Goal: Task Accomplishment & Management: Complete application form

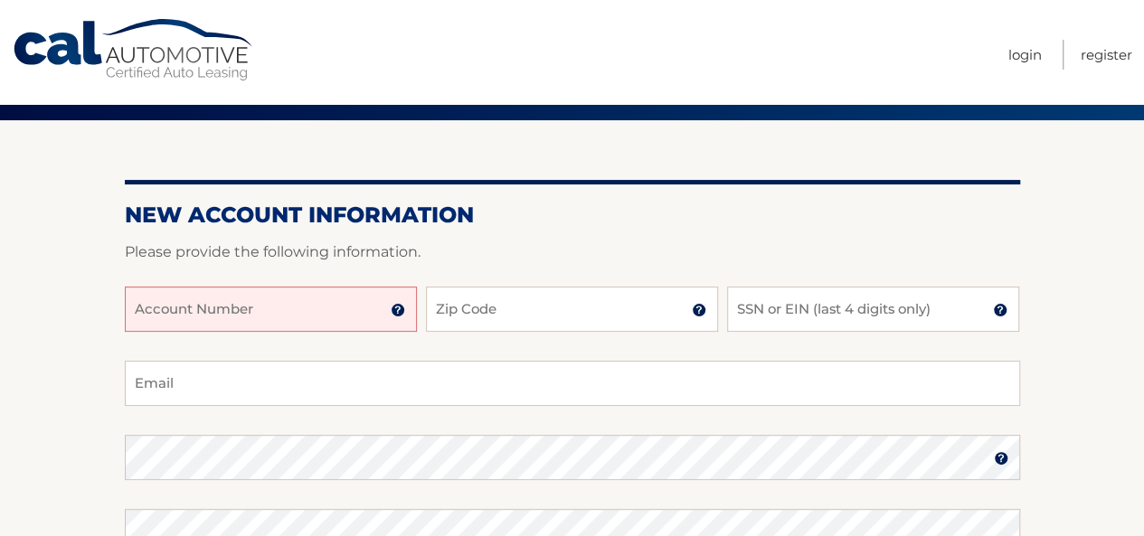
scroll to position [181, 0]
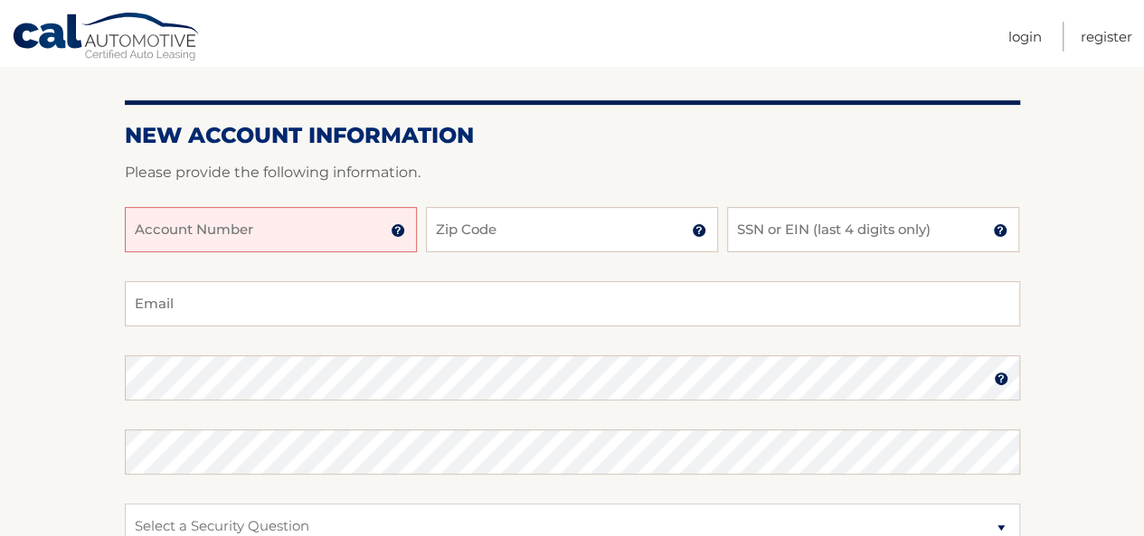
click at [219, 214] on input "Account Number" at bounding box center [271, 229] width 292 height 45
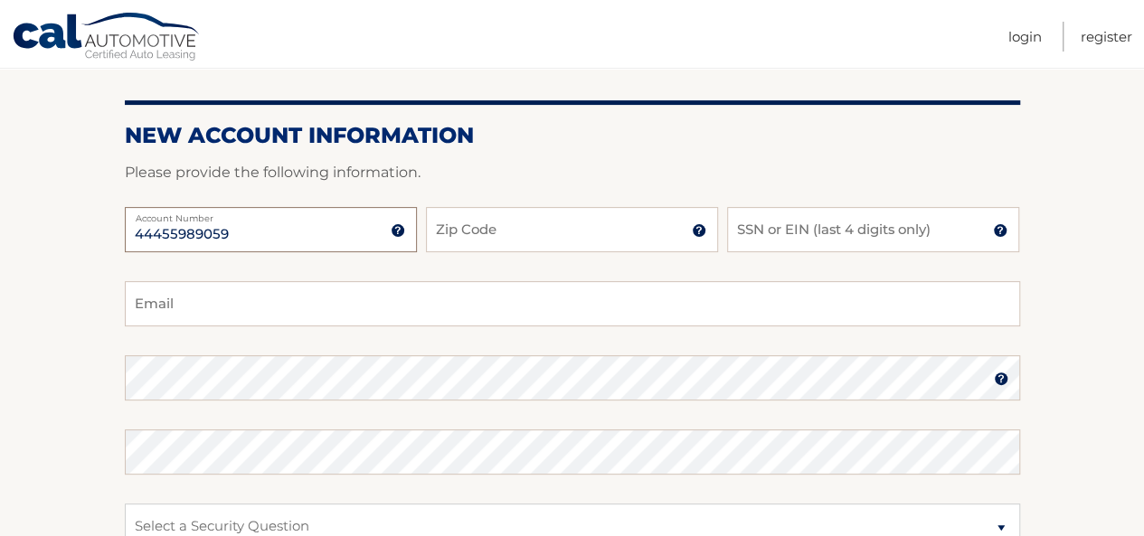
type input "44455989059"
click at [490, 223] on input "Zip Code" at bounding box center [572, 229] width 292 height 45
type input "11433"
type input "SOUREN2003M@YAHOO.COM"
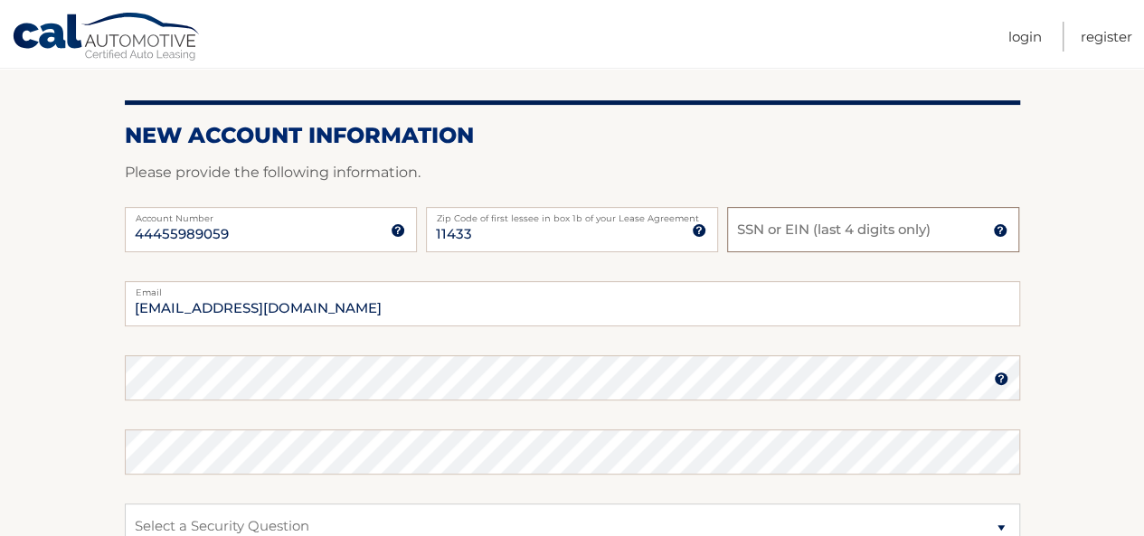
click at [746, 222] on input "SSN or EIN (last 4 digits only)" at bounding box center [873, 229] width 292 height 45
type input "0923"
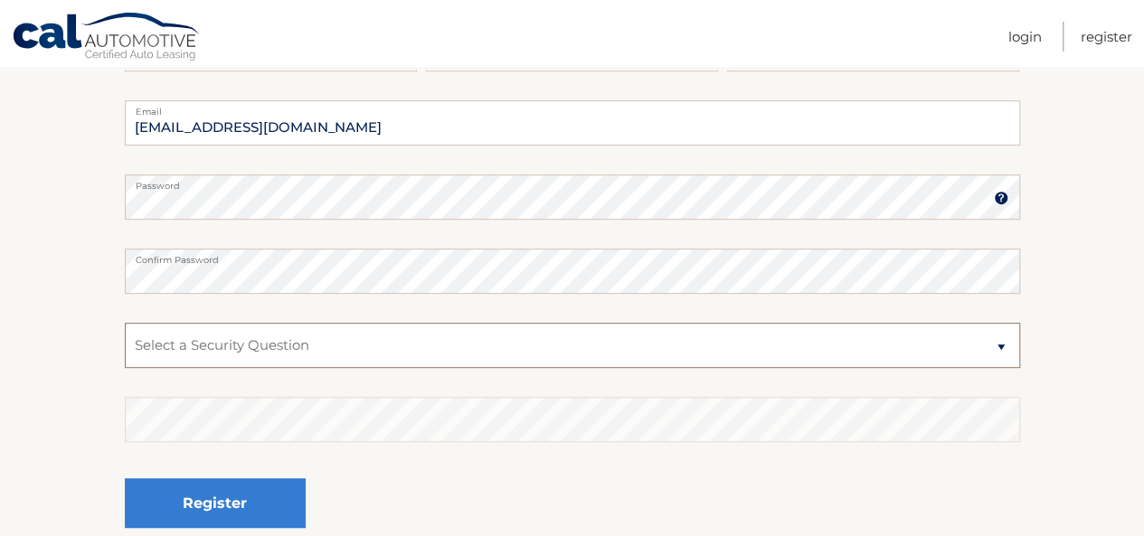
click at [313, 341] on select "Select a Security Question What was the name of your elementary school? What is…" at bounding box center [572, 345] width 895 height 45
select select "4"
click at [125, 323] on select "Select a Security Question What was the name of your elementary school? What is…" at bounding box center [572, 345] width 895 height 45
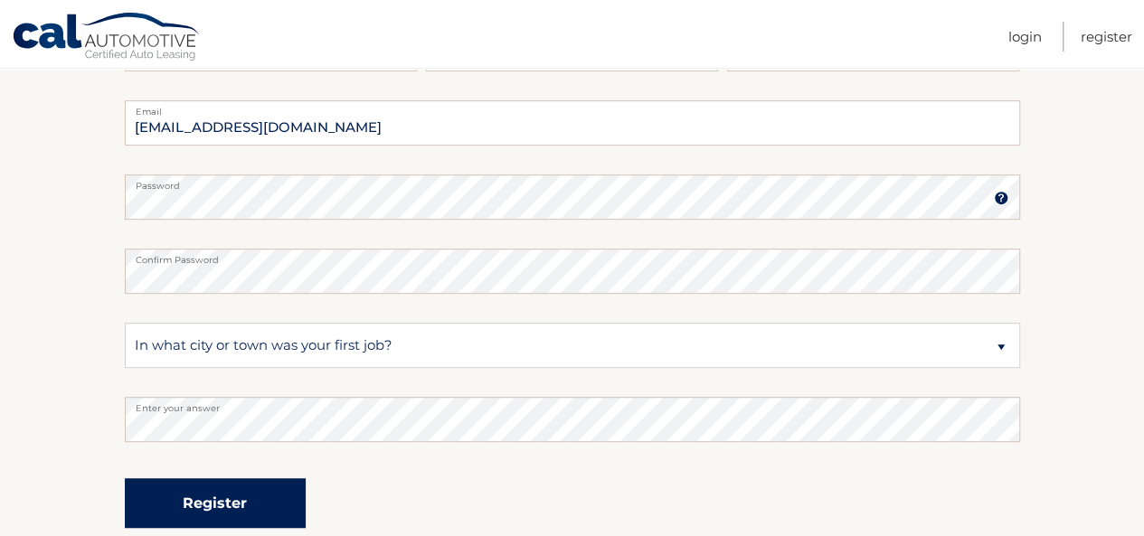
click at [198, 505] on button "Register" at bounding box center [215, 503] width 181 height 50
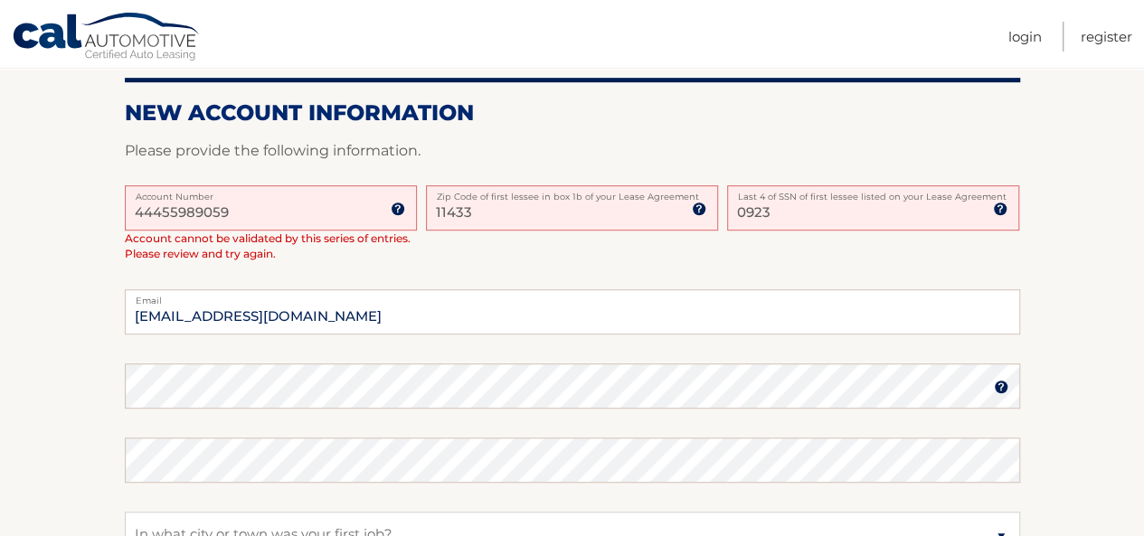
scroll to position [452, 0]
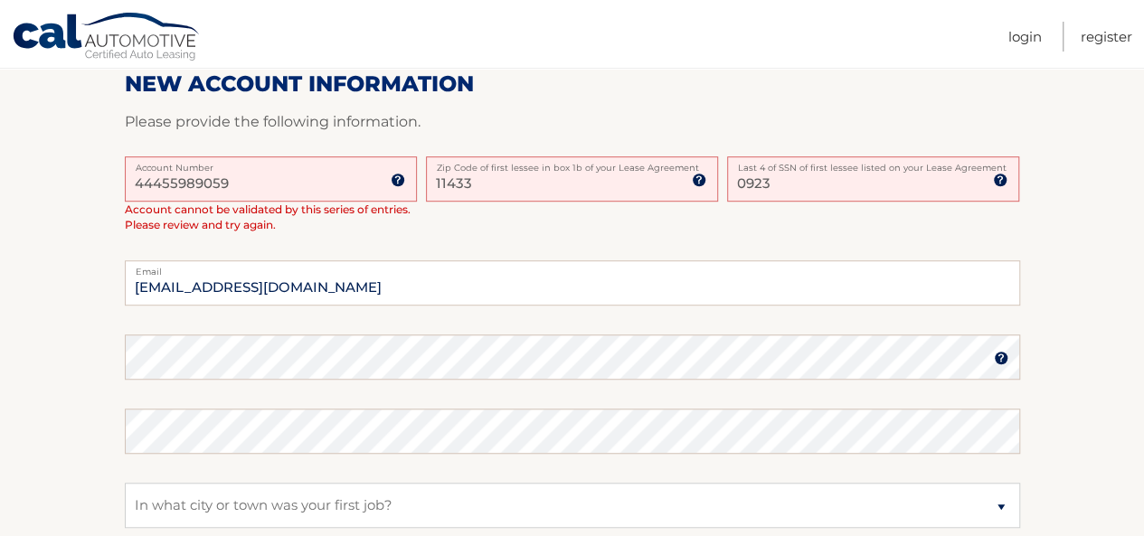
click at [783, 178] on input "0923" at bounding box center [873, 178] width 292 height 45
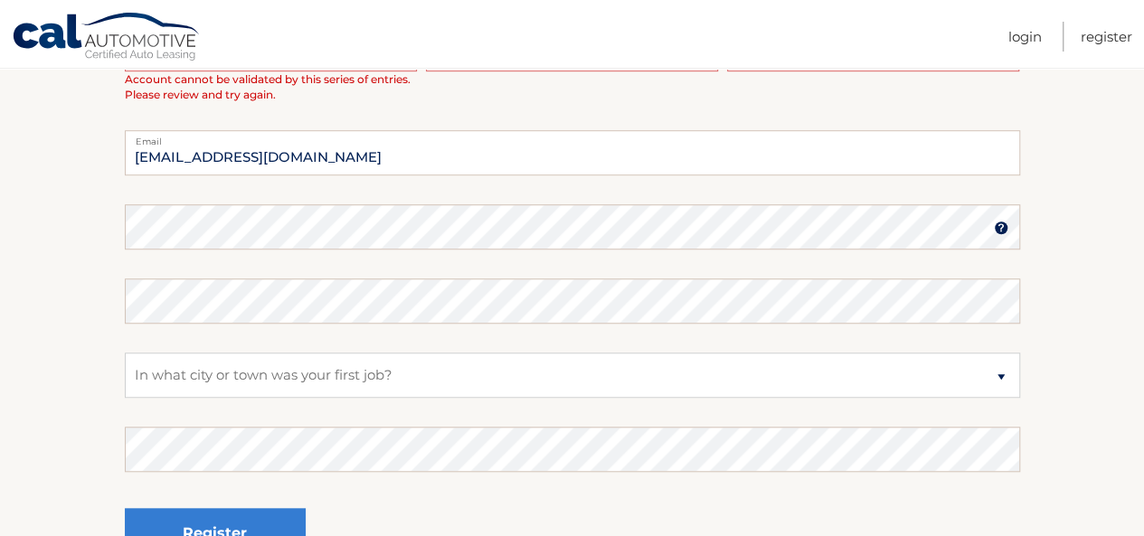
scroll to position [505, 0]
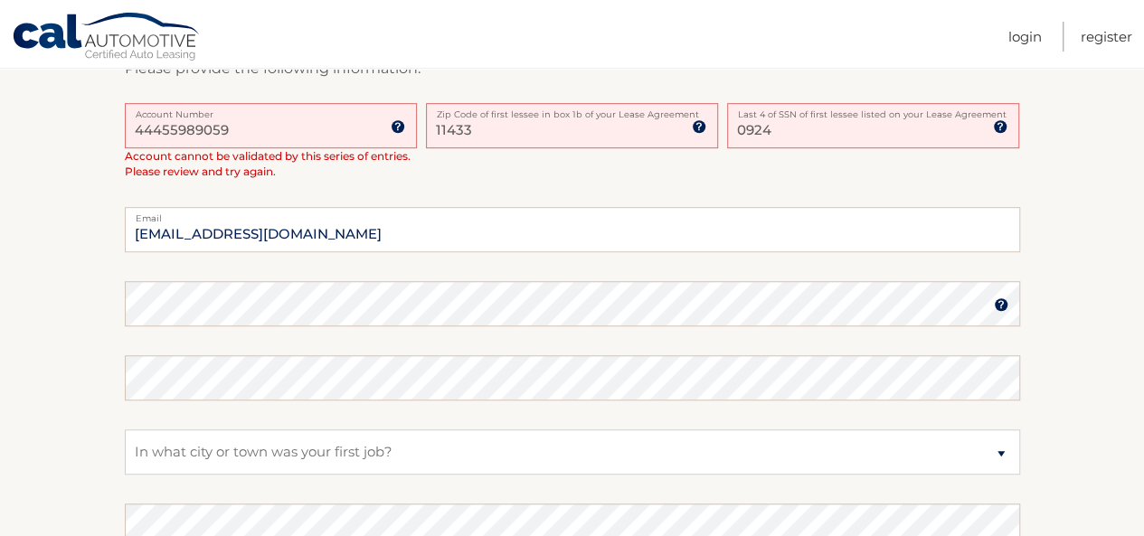
type input "0924"
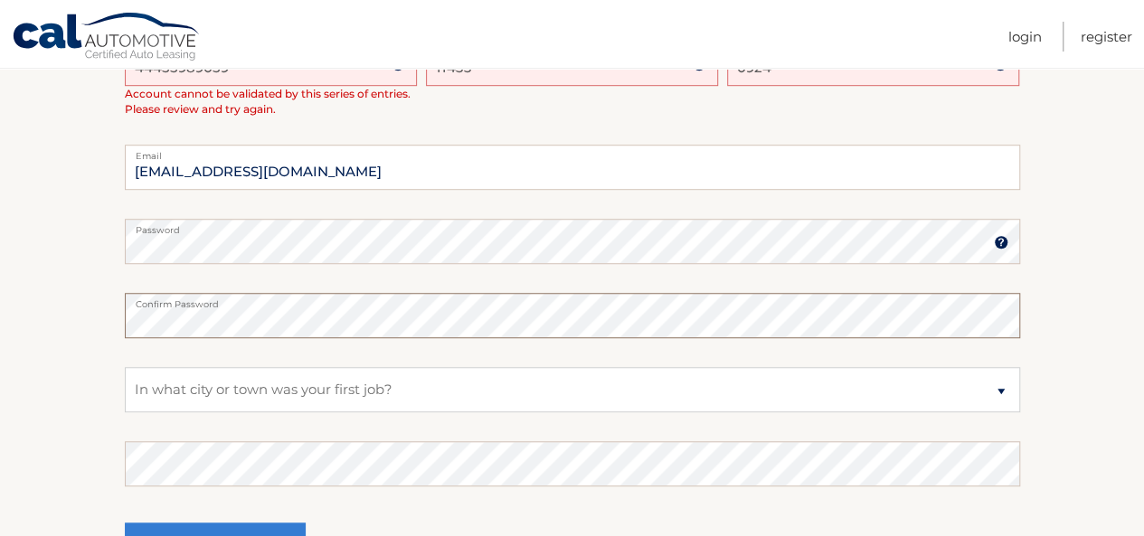
scroll to position [596, 0]
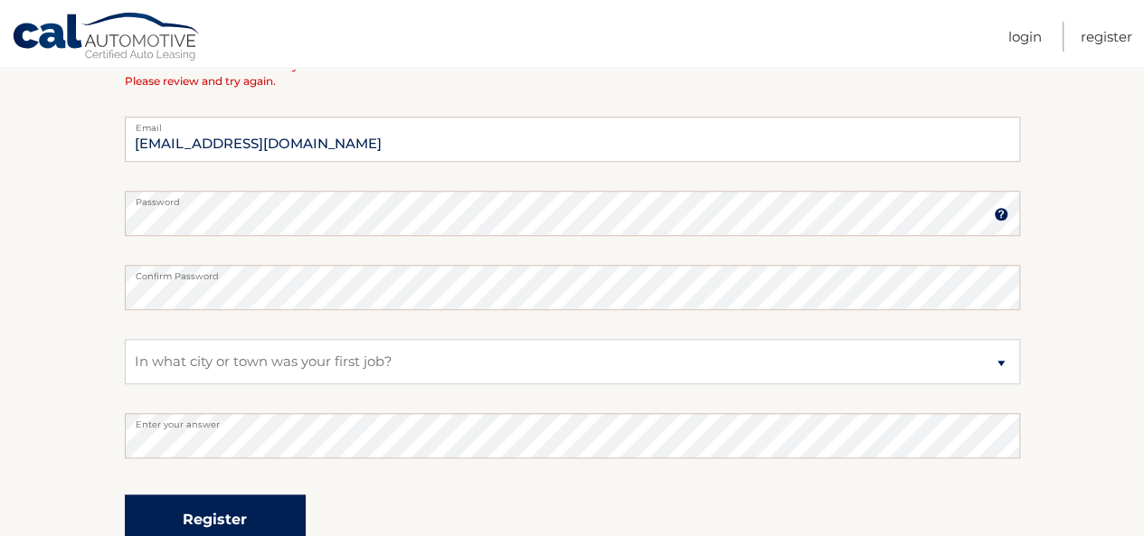
click at [215, 507] on button "Register" at bounding box center [215, 519] width 181 height 50
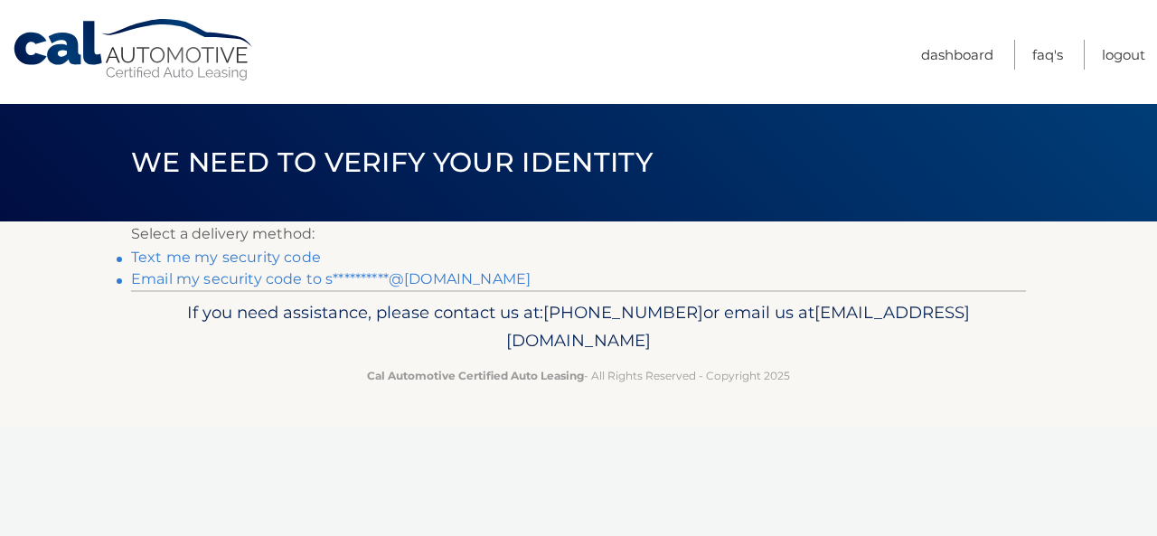
click at [284, 274] on link "**********" at bounding box center [331, 278] width 400 height 17
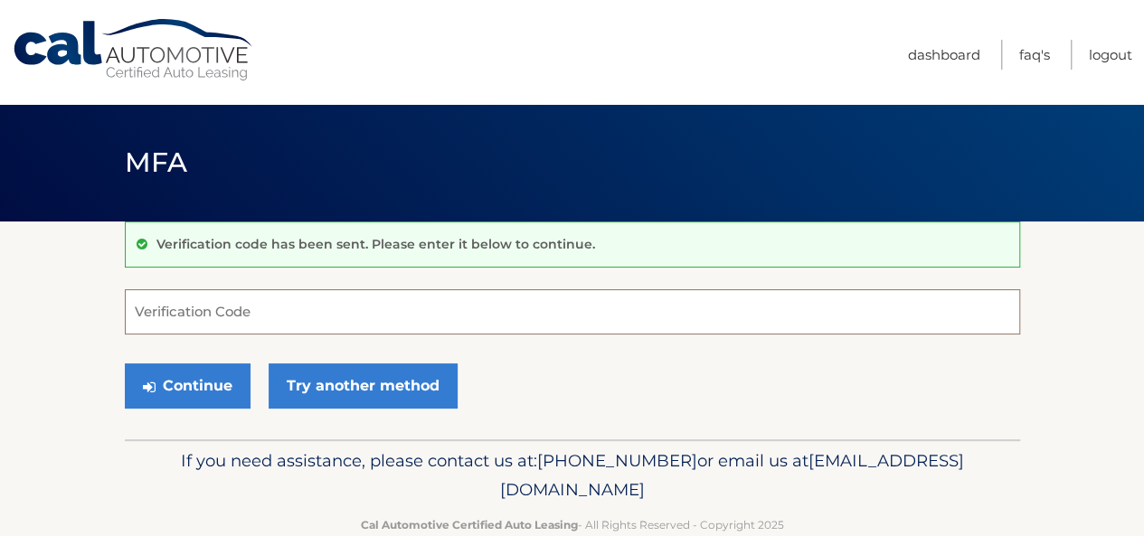
click at [224, 301] on input "Verification Code" at bounding box center [572, 311] width 895 height 45
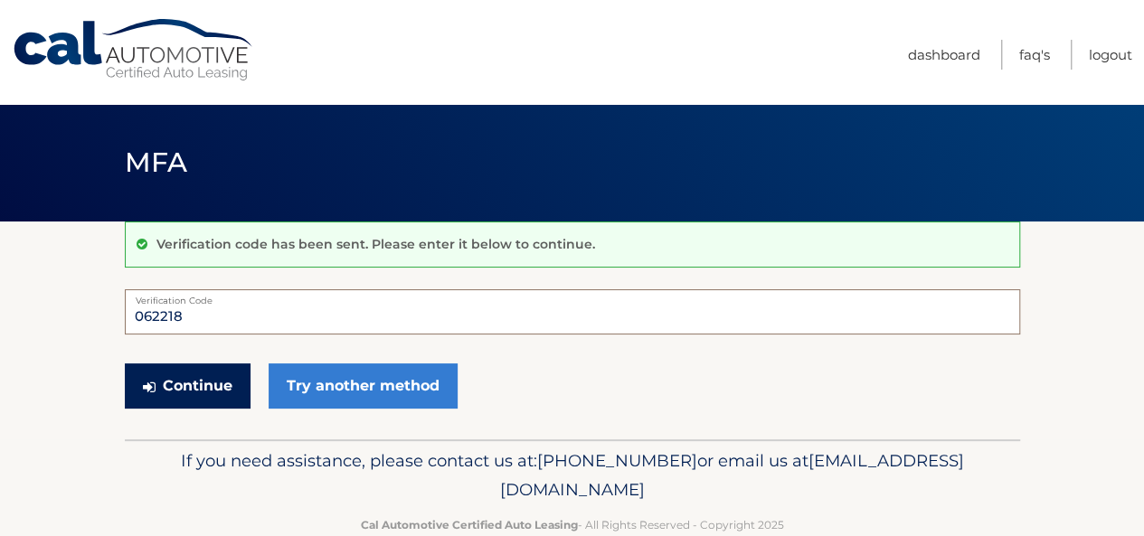
type input "062218"
click at [204, 388] on button "Continue" at bounding box center [188, 385] width 126 height 45
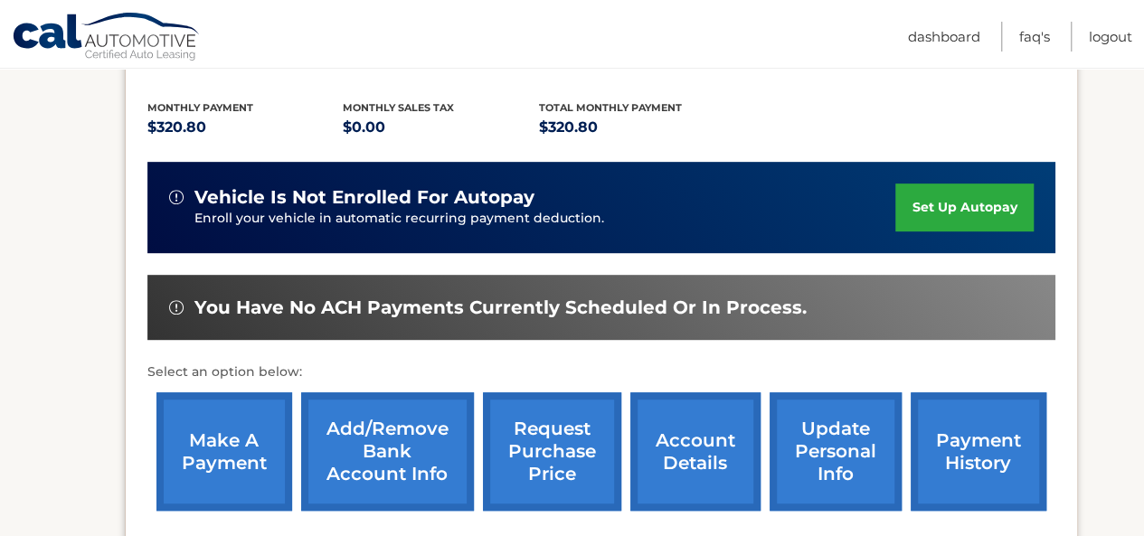
scroll to position [542, 0]
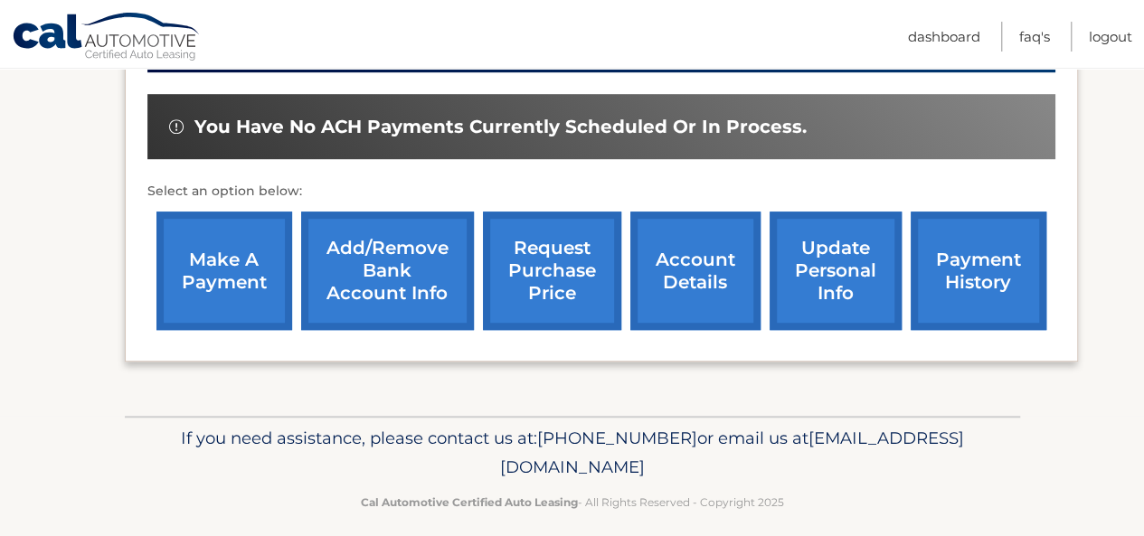
click at [950, 260] on link "payment history" at bounding box center [978, 271] width 136 height 118
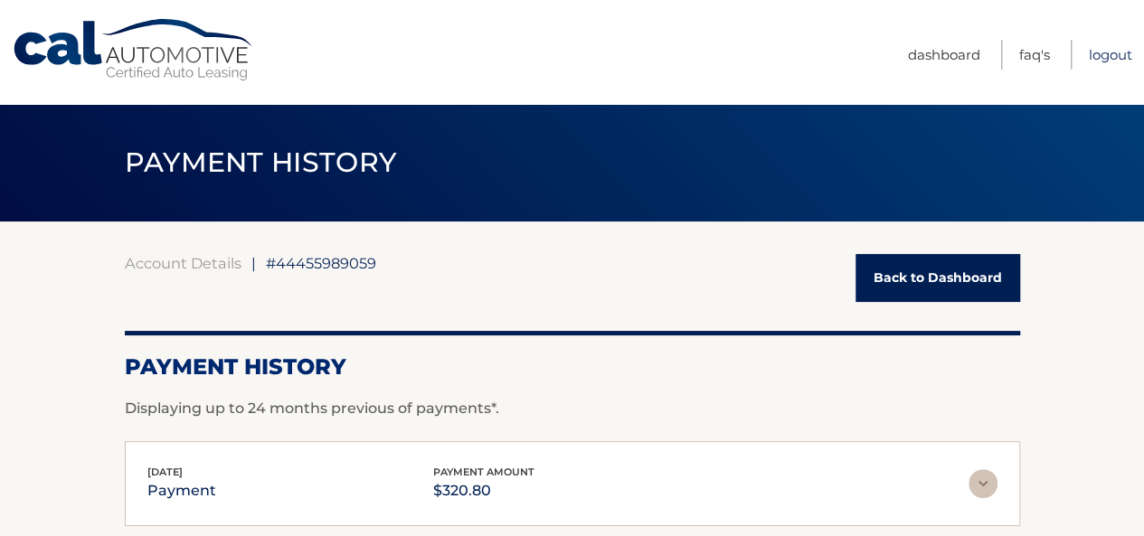
click at [1114, 49] on link "Logout" at bounding box center [1109, 55] width 43 height 30
